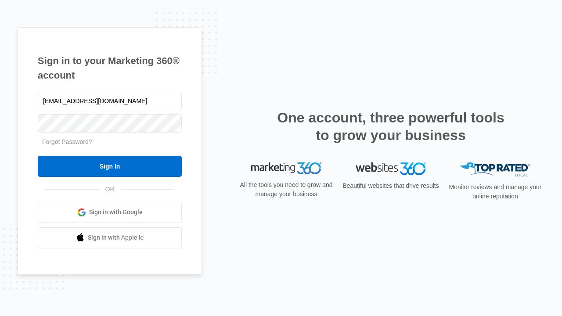
type input "dankie614@gmail.com"
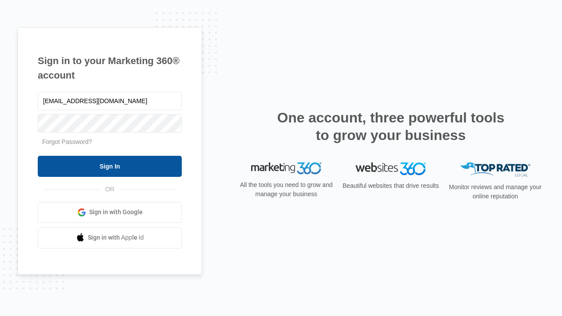
click at [110, 166] on input "Sign In" at bounding box center [110, 166] width 144 height 21
